Goal: Transaction & Acquisition: Purchase product/service

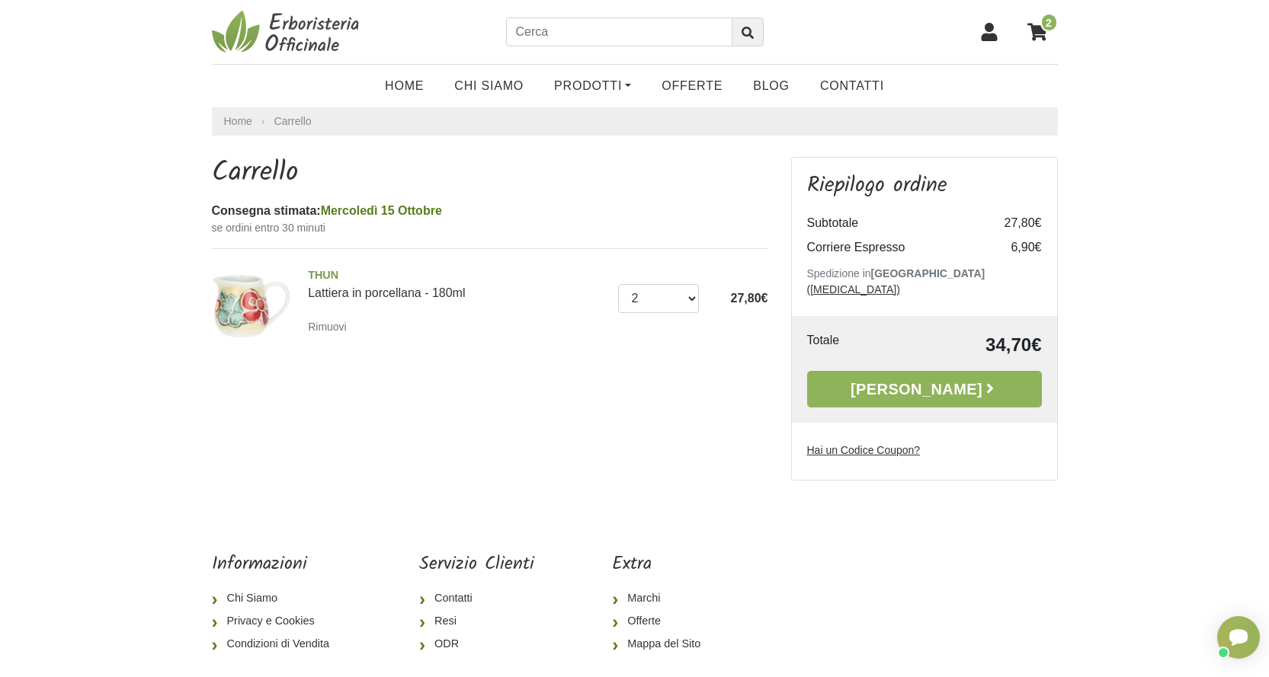
click at [853, 444] on u "Hai un Codice Coupon?" at bounding box center [864, 450] width 114 height 12
click at [0, 0] on input "Hai un Codice Coupon?" at bounding box center [0, 0] width 0 height 0
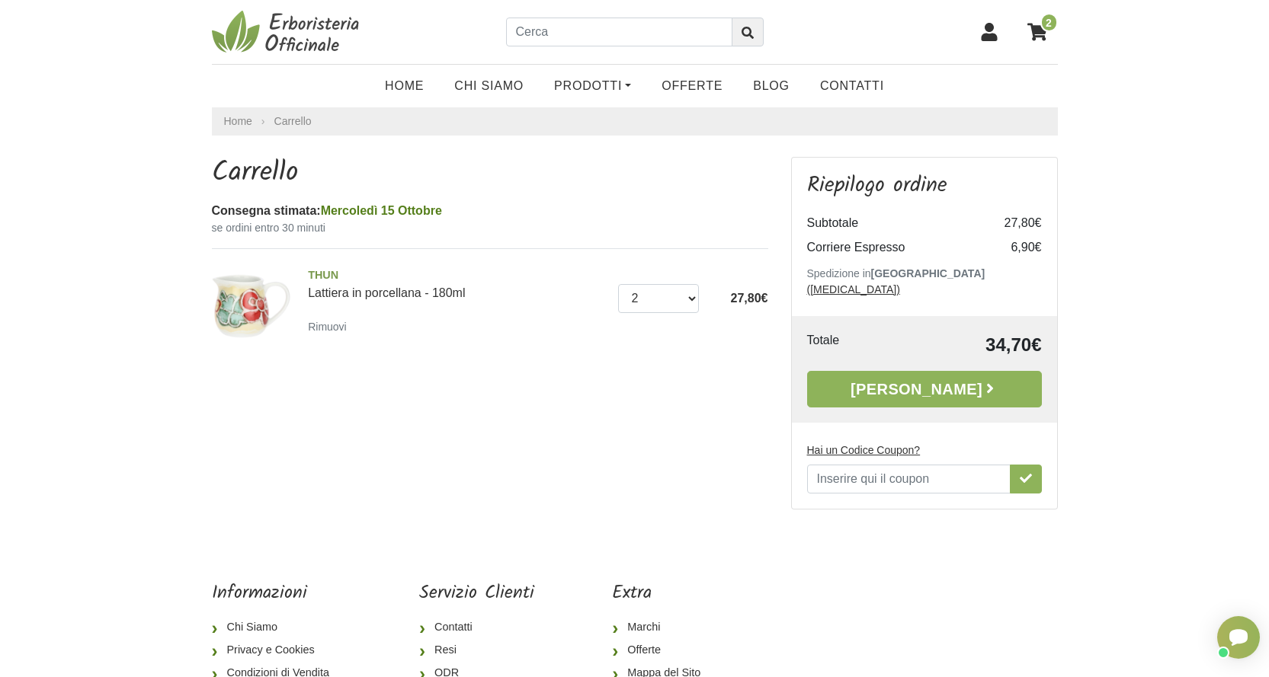
click at [1039, 30] on icon at bounding box center [1037, 32] width 20 height 18
